Goal: Task Accomplishment & Management: Complete application form

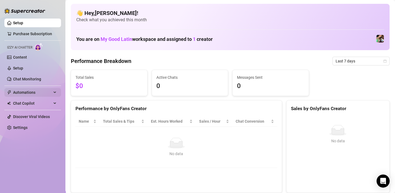
click at [54, 89] on div "Automations" at bounding box center [32, 92] width 57 height 9
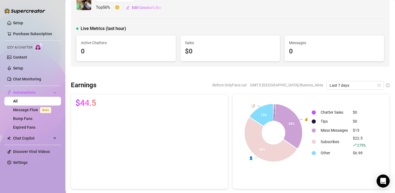
scroll to position [17, 0]
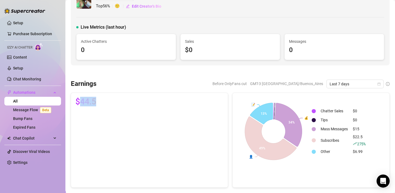
drag, startPoint x: 78, startPoint y: 102, endPoint x: 106, endPoint y: 104, distance: 28.2
click at [106, 104] on div "$44.5" at bounding box center [149, 101] width 148 height 9
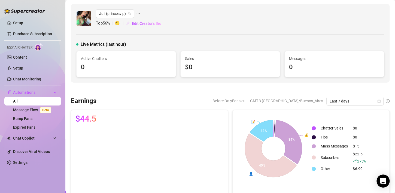
click at [138, 99] on div "Before OnlyFans cut GMT-3 [GEOGRAPHIC_DATA]/Buenos_Aires Last 7 days" at bounding box center [245, 101] width 288 height 9
click at [35, 108] on link "Message Flow Beta" at bounding box center [33, 109] width 40 height 4
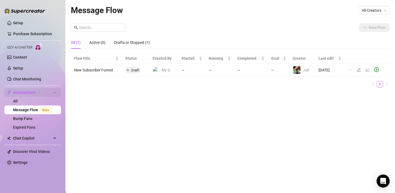
click at [54, 90] on div "Automations" at bounding box center [32, 92] width 57 height 9
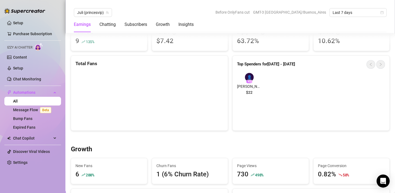
scroll to position [359, 0]
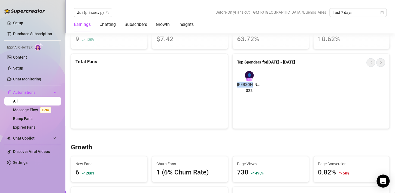
drag, startPoint x: 237, startPoint y: 77, endPoint x: 258, endPoint y: 85, distance: 22.6
click at [258, 85] on div "👤 # 1 [PERSON_NAME] $22" at bounding box center [249, 83] width 24 height 24
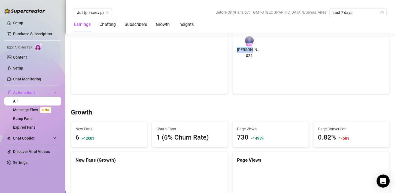
scroll to position [399, 0]
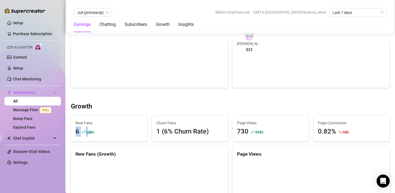
drag, startPoint x: 88, startPoint y: 128, endPoint x: 70, endPoint y: 131, distance: 17.3
click at [70, 131] on div "New Fans 6 200 %" at bounding box center [109, 128] width 81 height 26
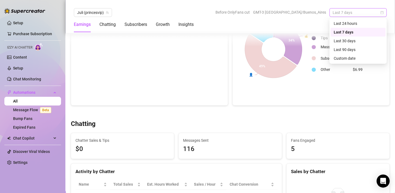
scroll to position [99, 0]
click at [368, 10] on span "Last 7 days" at bounding box center [357, 12] width 51 height 8
click at [352, 59] on div "Custom date" at bounding box center [357, 58] width 48 height 6
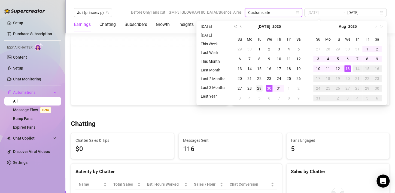
type input "[DATE]"
click at [260, 90] on div "29" at bounding box center [259, 88] width 7 height 7
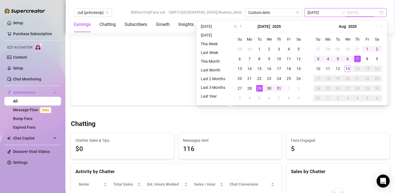
type input "[DATE]"
click at [347, 69] on div "13" at bounding box center [347, 68] width 7 height 7
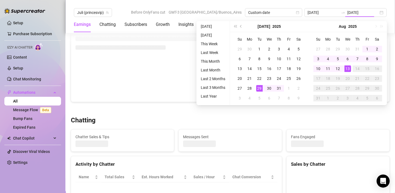
type input "[DATE]"
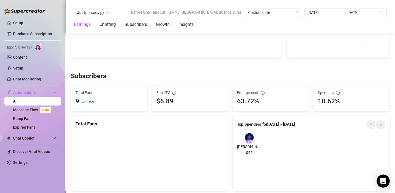
scroll to position [299, 0]
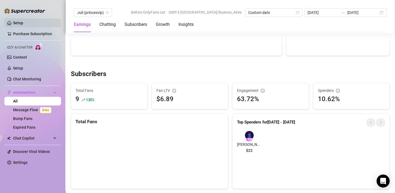
click at [23, 24] on link "Setup" at bounding box center [18, 23] width 10 height 4
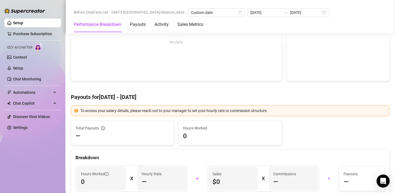
scroll to position [111, 0]
drag, startPoint x: 115, startPoint y: 110, endPoint x: 180, endPoint y: 112, distance: 65.0
click at [180, 112] on div "To access your salary details, please reach out to your manager to set your hou…" at bounding box center [232, 111] width 305 height 6
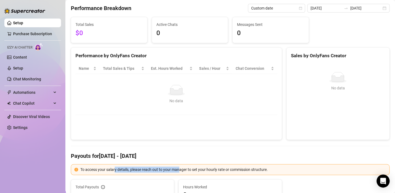
scroll to position [0, 0]
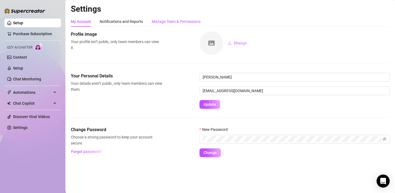
click at [178, 21] on div "Manage Team & Permissions" at bounding box center [176, 22] width 49 height 6
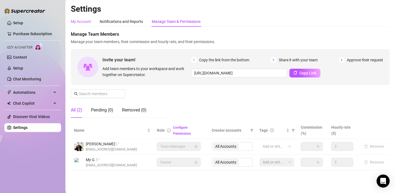
click at [75, 20] on div "My Account" at bounding box center [81, 22] width 20 height 6
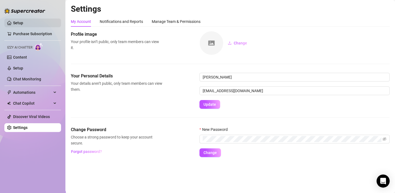
click at [23, 24] on link "Setup" at bounding box center [18, 23] width 10 height 4
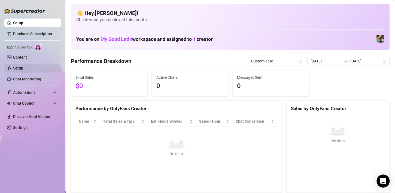
click at [23, 67] on link "Setup" at bounding box center [18, 68] width 10 height 4
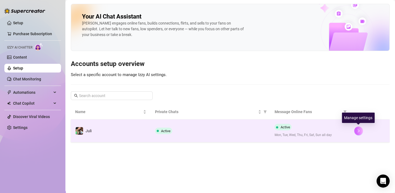
click at [361, 129] on button "button" at bounding box center [358, 130] width 9 height 9
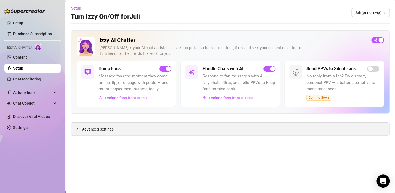
click at [186, 129] on div "Advanced Settings" at bounding box center [230, 128] width 318 height 13
click at [76, 129] on icon "collapsed" at bounding box center [76, 128] width 3 height 3
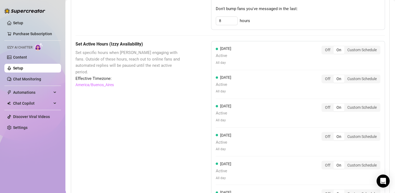
scroll to position [373, 0]
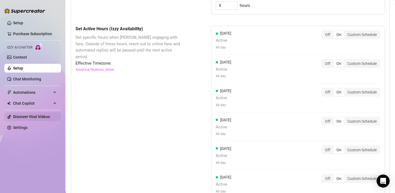
click at [35, 116] on link "Discover Viral Videos" at bounding box center [31, 116] width 37 height 4
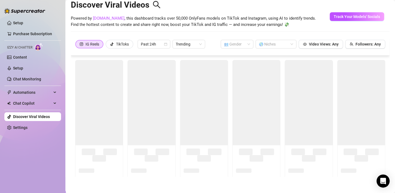
scroll to position [12, 0]
click at [20, 22] on link "Setup" at bounding box center [18, 23] width 10 height 4
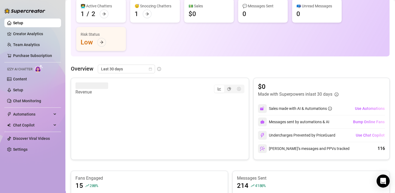
scroll to position [51, 0]
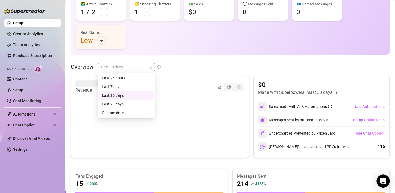
click at [141, 66] on span "Last 30 days" at bounding box center [126, 67] width 51 height 8
click at [121, 111] on div "Custom date" at bounding box center [126, 113] width 48 height 6
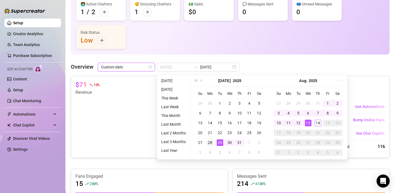
type input "[DATE]"
click at [214, 143] on td "28" at bounding box center [210, 142] width 10 height 10
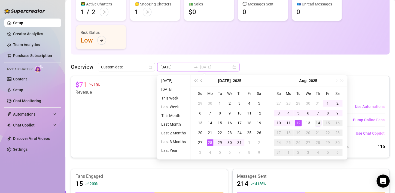
type input "[DATE]"
click at [320, 122] on div "14" at bounding box center [317, 122] width 7 height 7
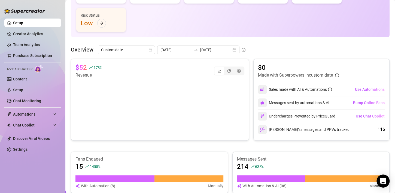
scroll to position [66, 0]
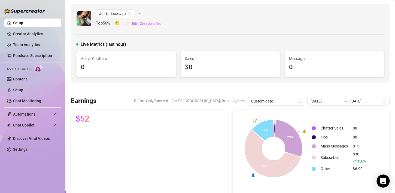
click at [139, 13] on icon "ellipsis" at bounding box center [138, 14] width 4 height 4
click at [221, 24] on div "Juli (princesvip) Top 56 % 🙂 Edit Creator's Bio" at bounding box center [229, 18] width 307 height 19
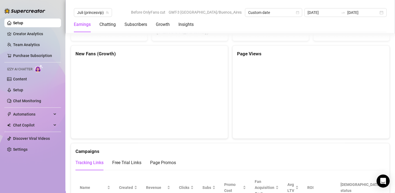
scroll to position [510, 0]
click at [24, 148] on link "Settings" at bounding box center [20, 149] width 14 height 4
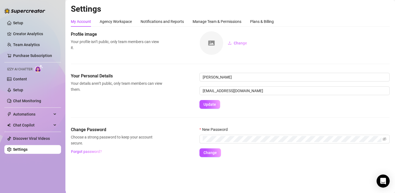
click at [24, 148] on link "Settings" at bounding box center [20, 149] width 14 height 4
click at [26, 33] on link "Creator Analytics" at bounding box center [35, 33] width 44 height 9
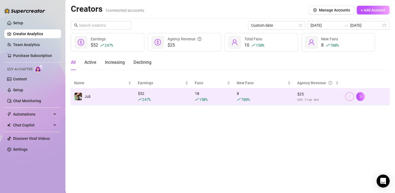
click at [349, 95] on icon "more" at bounding box center [349, 96] width 1 height 3
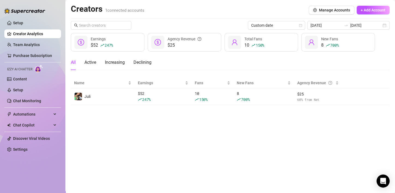
click at [299, 118] on main "Creators 1 connected accounts Manage Accounts + Add Account Custom date [DATE] …" at bounding box center [229, 96] width 329 height 193
click at [20, 24] on link "Setup" at bounding box center [18, 23] width 10 height 4
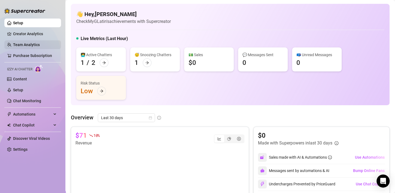
click at [35, 42] on link "Team Analytics" at bounding box center [26, 44] width 27 height 4
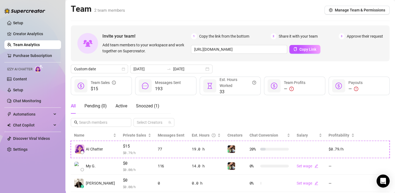
scroll to position [15, 0]
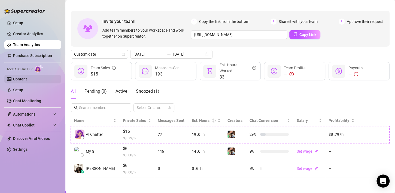
click at [20, 80] on link "Content" at bounding box center [20, 79] width 14 height 4
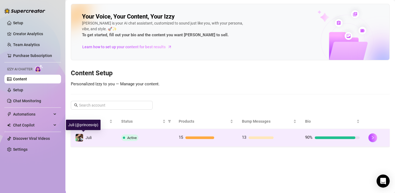
click at [87, 139] on div "Juli" at bounding box center [88, 137] width 6 height 6
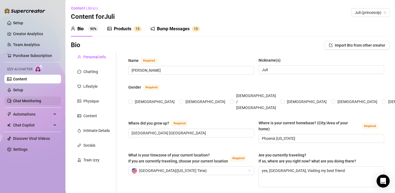
type input "[PERSON_NAME]"
type input "Juli"
type input "[GEOGRAPHIC_DATA] [GEOGRAPHIC_DATA]"
type input "Phoenix [US_STATE]"
type textarea "yes, [GEOGRAPHIC_DATA], Visiting my best friend"
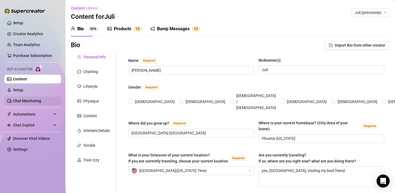
type input "[DEMOGRAPHIC_DATA]"
type input "Single"
type input "yes, 1"
type input "no"
type input "cats"
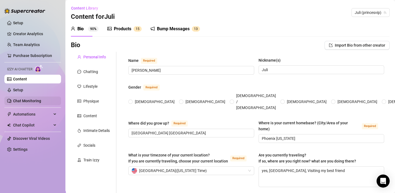
type input "model and studiying law"
type input "designer, waitress"
type input "currently studying"
type input "[DEMOGRAPHIC_DATA]"
type textarea "To have my own brand of clothing design, mainly for women and lingerie, and if …"
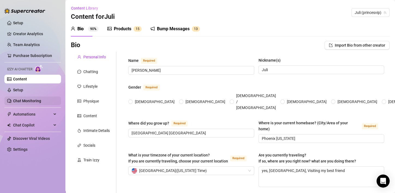
type textarea "I am a twin with my brother"
type textarea "I know how to do manicures and sculpted nails, sometimes I do them for my frien…"
radio input "true"
type input "[DATE]"
click at [31, 100] on link "Chat Monitoring" at bounding box center [27, 101] width 28 height 4
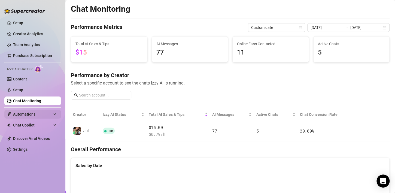
click at [30, 113] on span "Automations" at bounding box center [32, 114] width 39 height 9
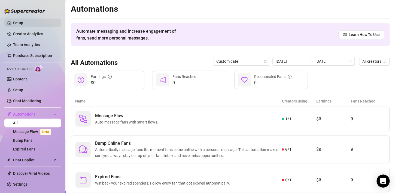
click at [23, 23] on link "Setup" at bounding box center [18, 23] width 10 height 4
